Goal: Task Accomplishment & Management: Manage account settings

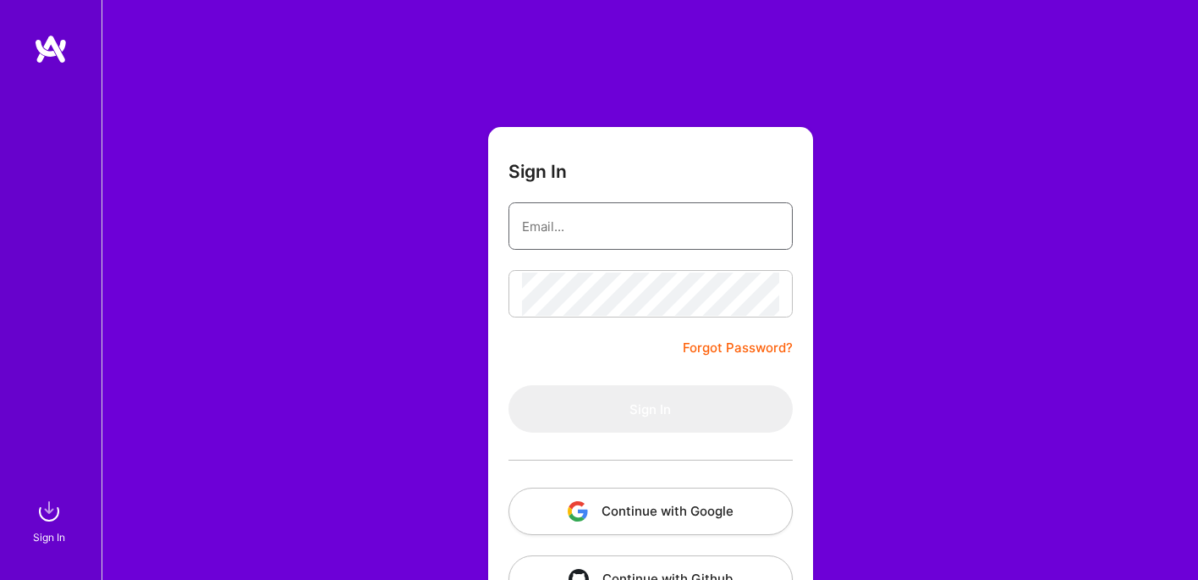
click at [698, 229] on input "email" at bounding box center [650, 226] width 257 height 43
type input "[EMAIL_ADDRESS][PERSON_NAME][PERSON_NAME][DOMAIN_NAME]"
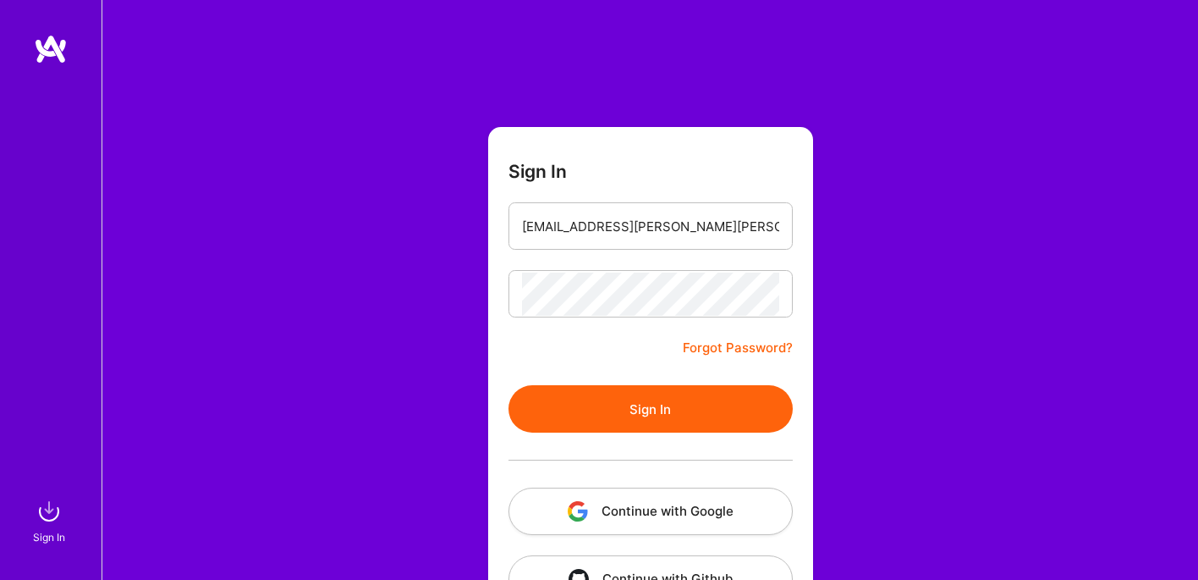
click at [697, 390] on button "Sign In" at bounding box center [651, 408] width 284 height 47
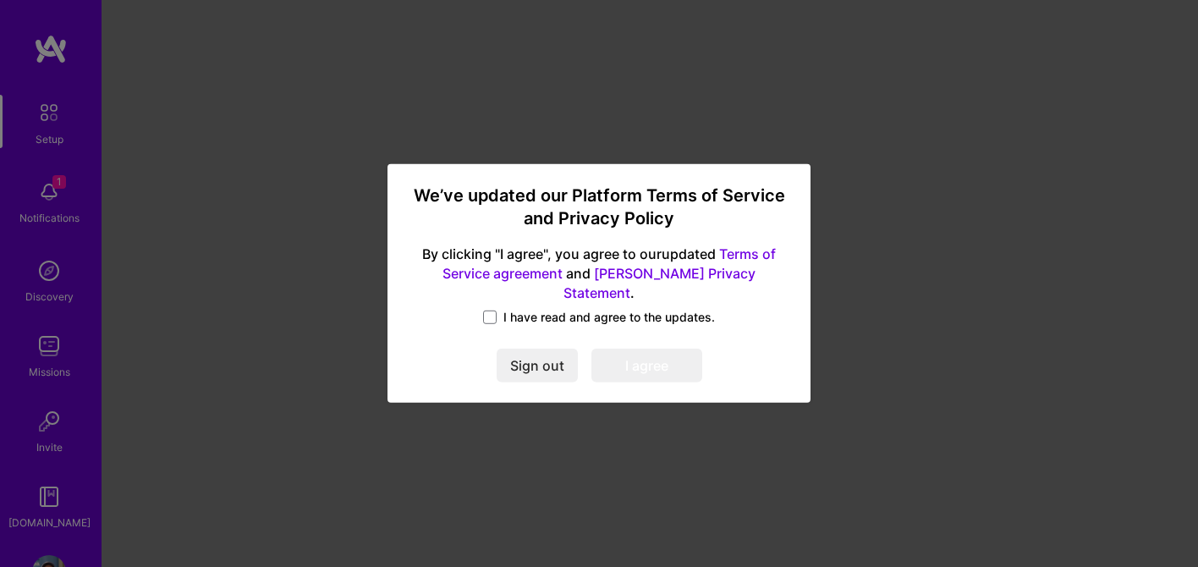
click at [498, 310] on label "I have read and agree to the updates." at bounding box center [599, 317] width 232 height 17
click at [0, 0] on input "I have read and agree to the updates." at bounding box center [0, 0] width 0 height 0
click at [644, 358] on button "I agree" at bounding box center [647, 367] width 111 height 34
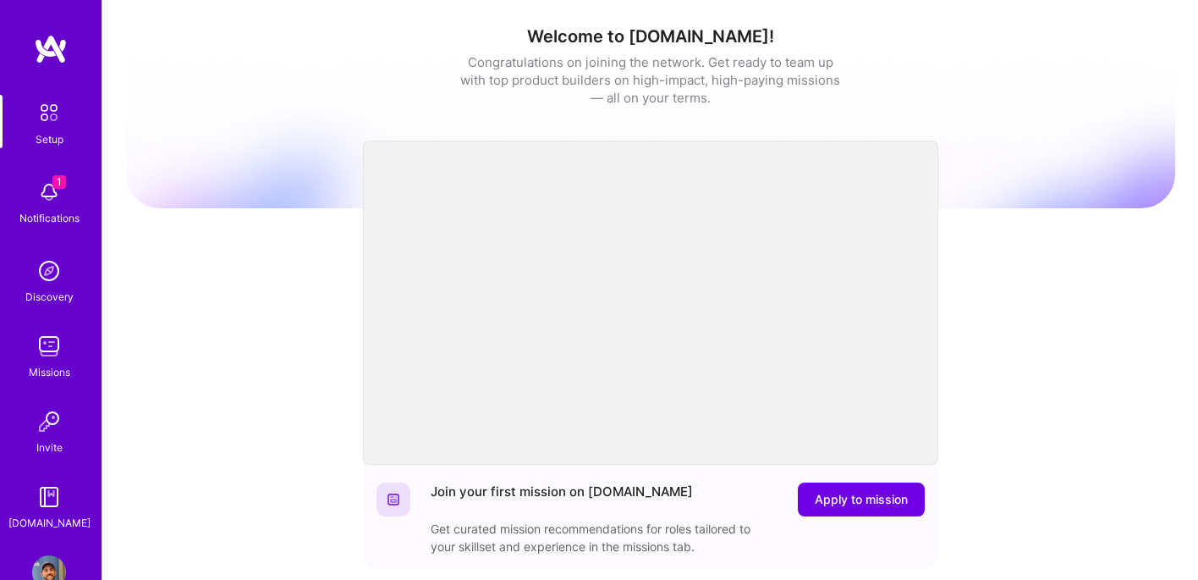
click at [84, 190] on div "1 Notifications" at bounding box center [49, 201] width 105 height 58
click at [627, 102] on div "1 Setup 1 Notifications Discovery Missions Invite A.Guide Profile Close Mark al…" at bounding box center [599, 552] width 1198 height 1105
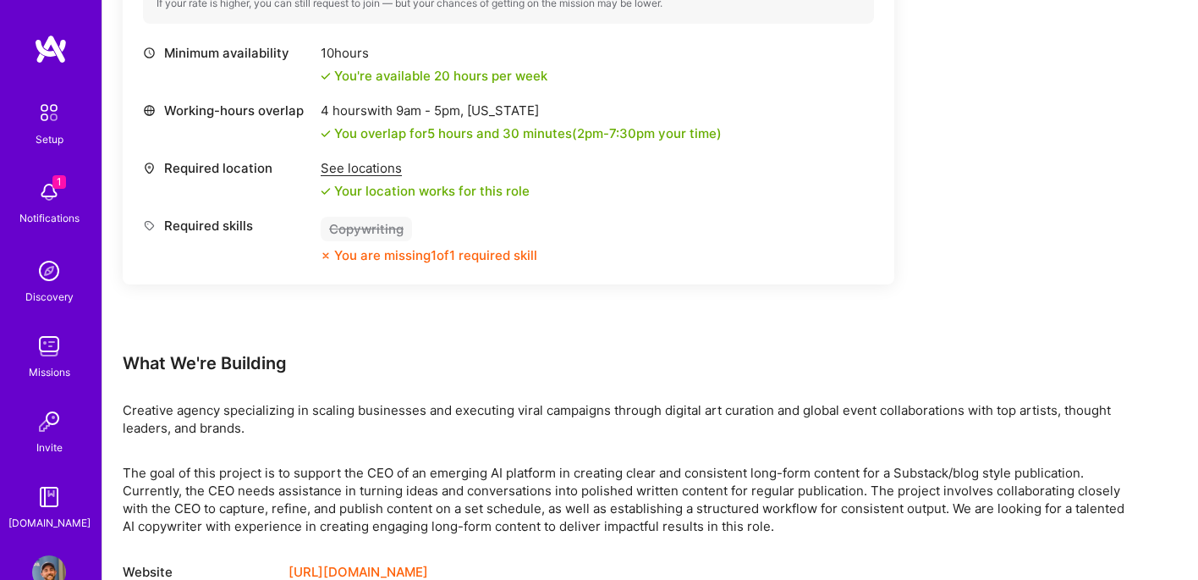
scroll to position [727, 0]
